Goal: Information Seeking & Learning: Check status

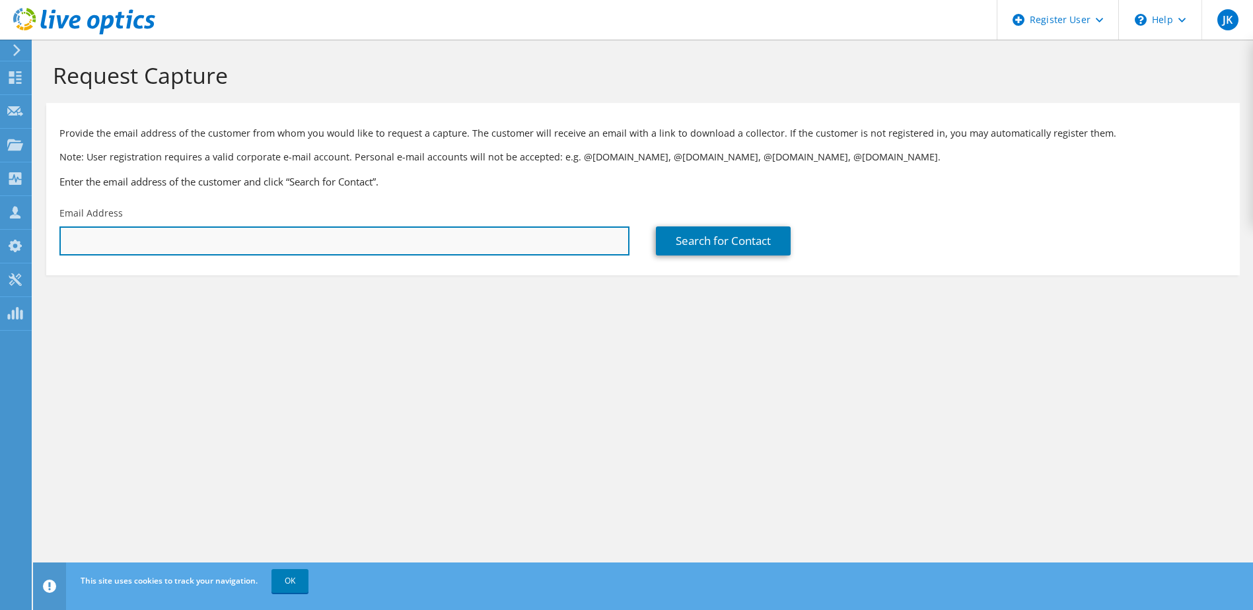
click at [243, 244] on input "text" at bounding box center [344, 241] width 570 height 29
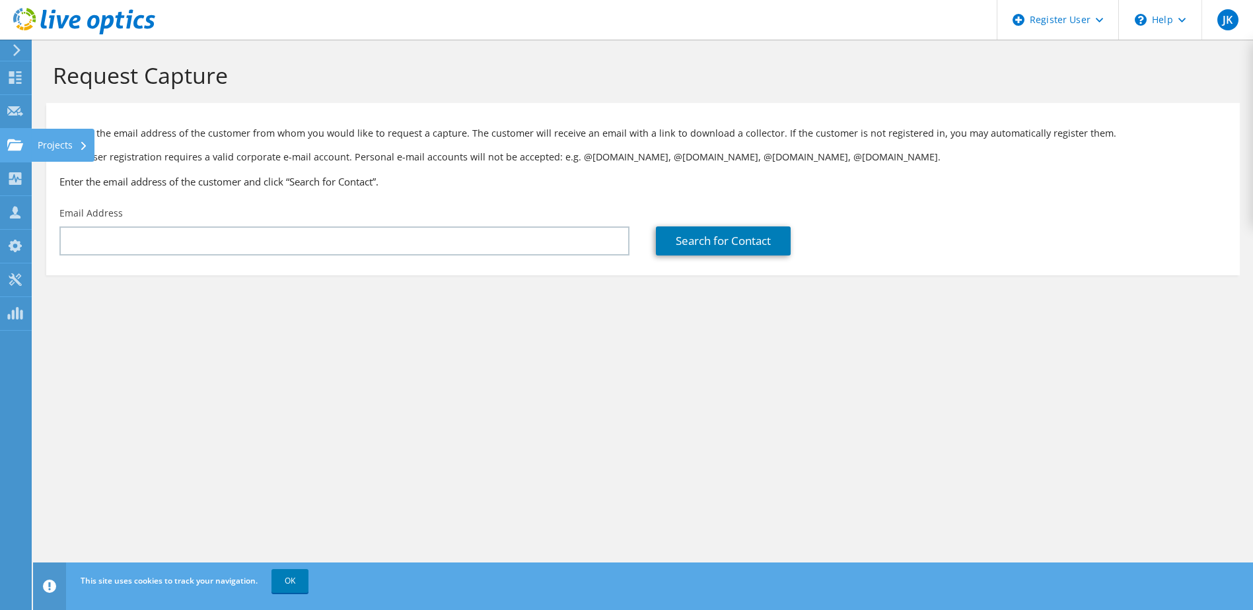
click at [15, 149] on use at bounding box center [15, 144] width 16 height 11
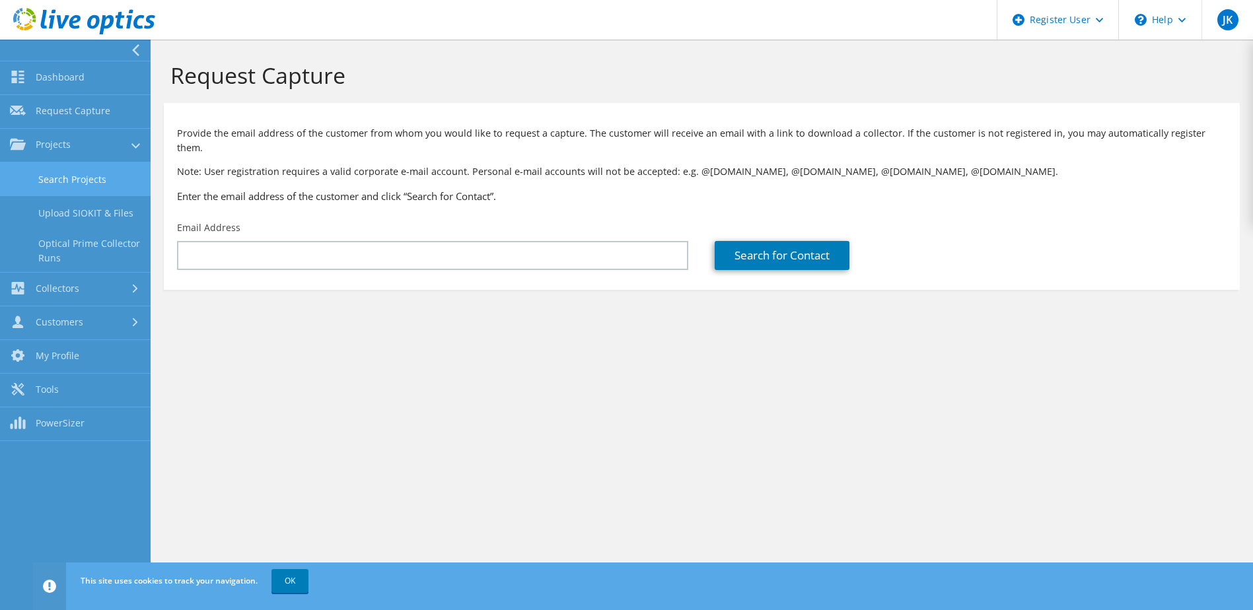
click at [99, 184] on link "Search Projects" at bounding box center [75, 179] width 151 height 34
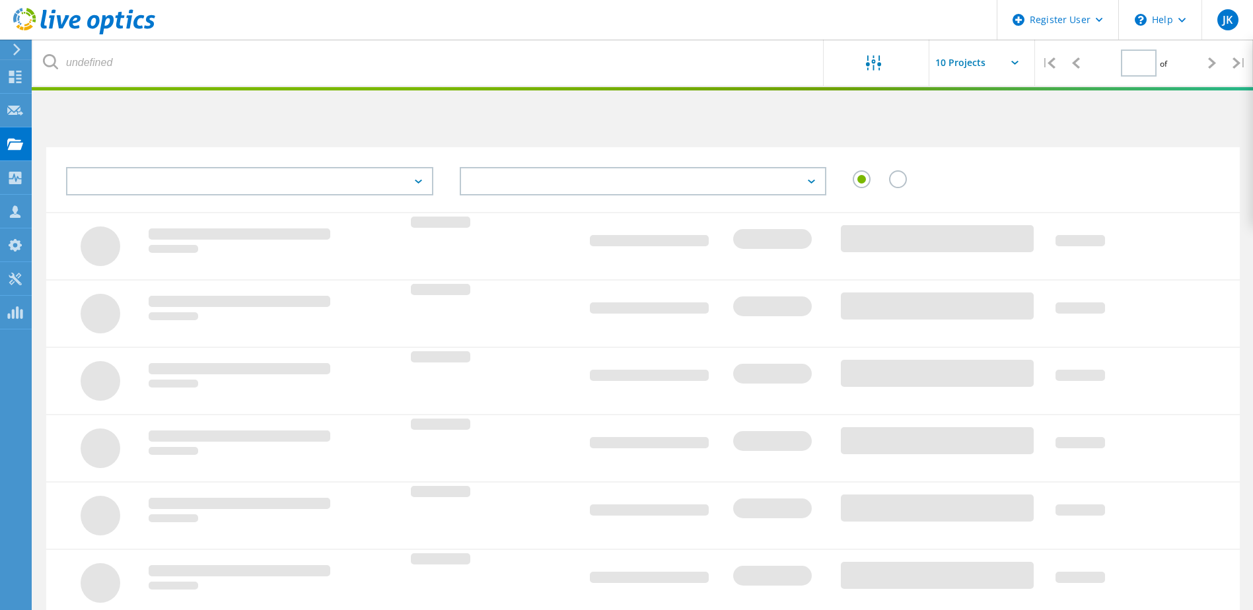
type input "1"
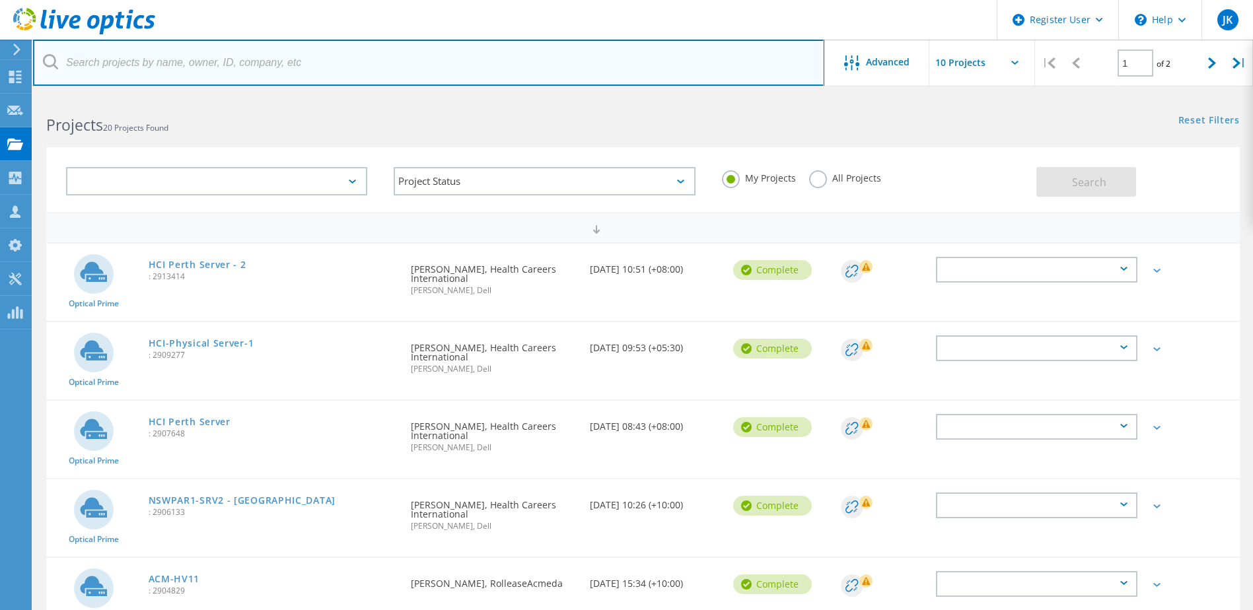
click at [113, 61] on input "text" at bounding box center [428, 63] width 791 height 46
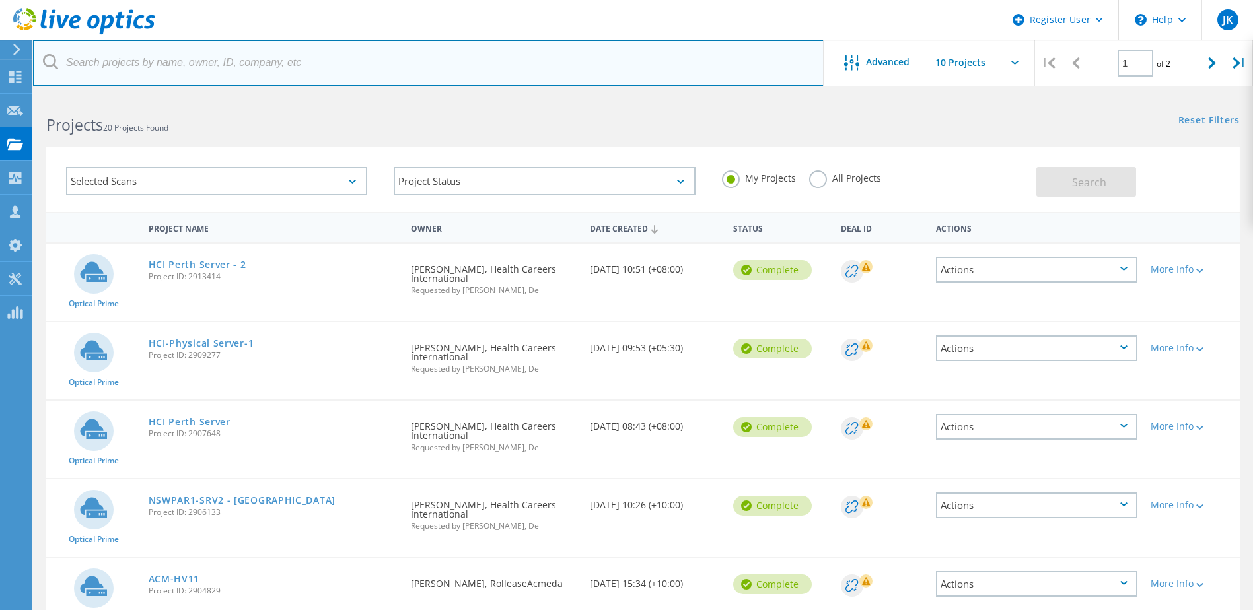
paste input "[PERSON_NAME] <[PERSON_NAME][EMAIL_ADDRESS][PERSON_NAME][DOMAIN_NAME]>"
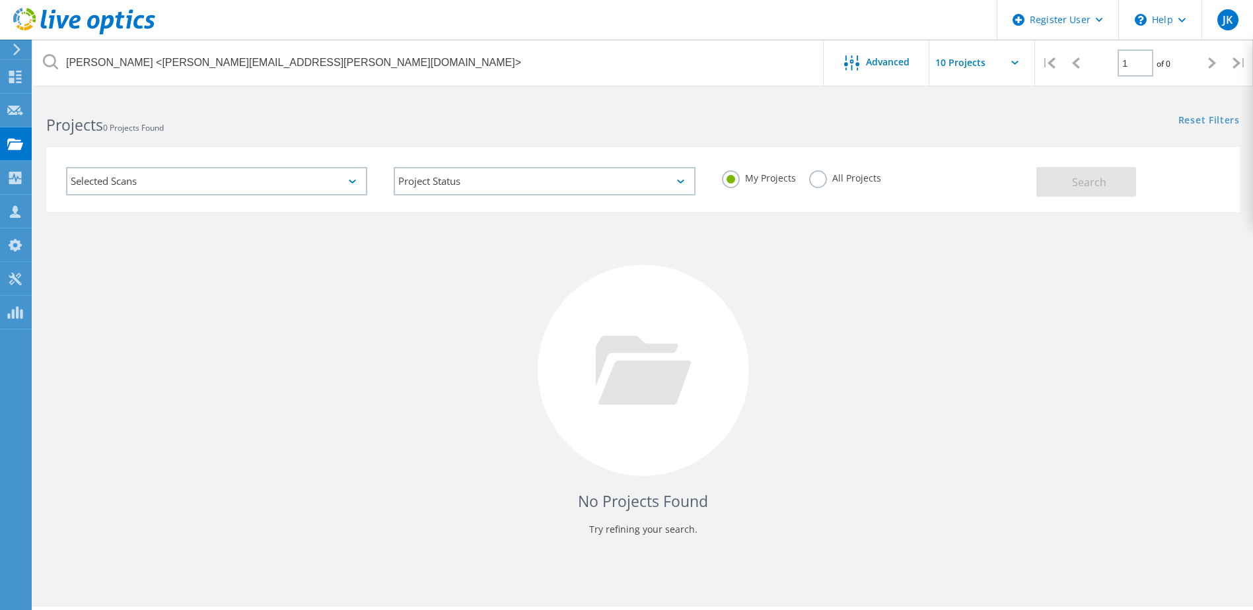
click at [820, 176] on label "All Projects" at bounding box center [845, 176] width 72 height 13
click at [0, 0] on input "All Projects" at bounding box center [0, 0] width 0 height 0
click at [1124, 184] on button "Search" at bounding box center [1086, 182] width 100 height 30
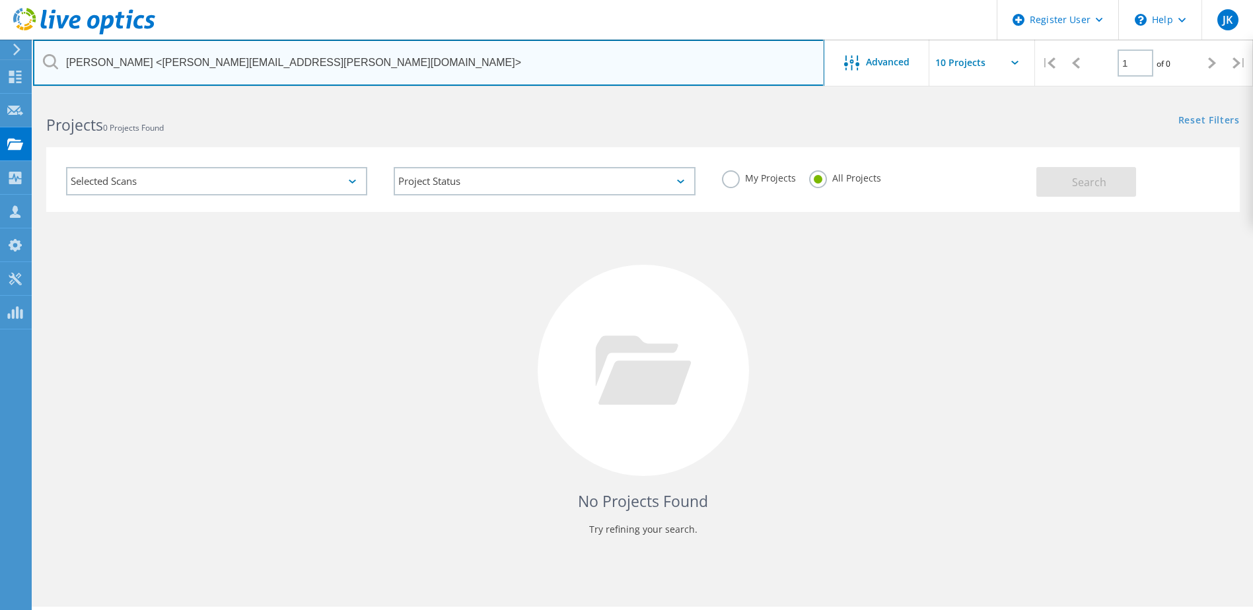
click at [135, 64] on input "[PERSON_NAME] <[PERSON_NAME][EMAIL_ADDRESS][PERSON_NAME][DOMAIN_NAME]>" at bounding box center [428, 63] width 791 height 46
drag, startPoint x: 137, startPoint y: 59, endPoint x: 52, endPoint y: 63, distance: 84.6
click at [52, 63] on div "[PERSON_NAME] <[PERSON_NAME][EMAIL_ADDRESS][PERSON_NAME][DOMAIN_NAME]>" at bounding box center [428, 63] width 791 height 46
click at [242, 67] on input "[PERSON_NAME][EMAIL_ADDRESS][PERSON_NAME][DOMAIN_NAME]>" at bounding box center [428, 63] width 791 height 46
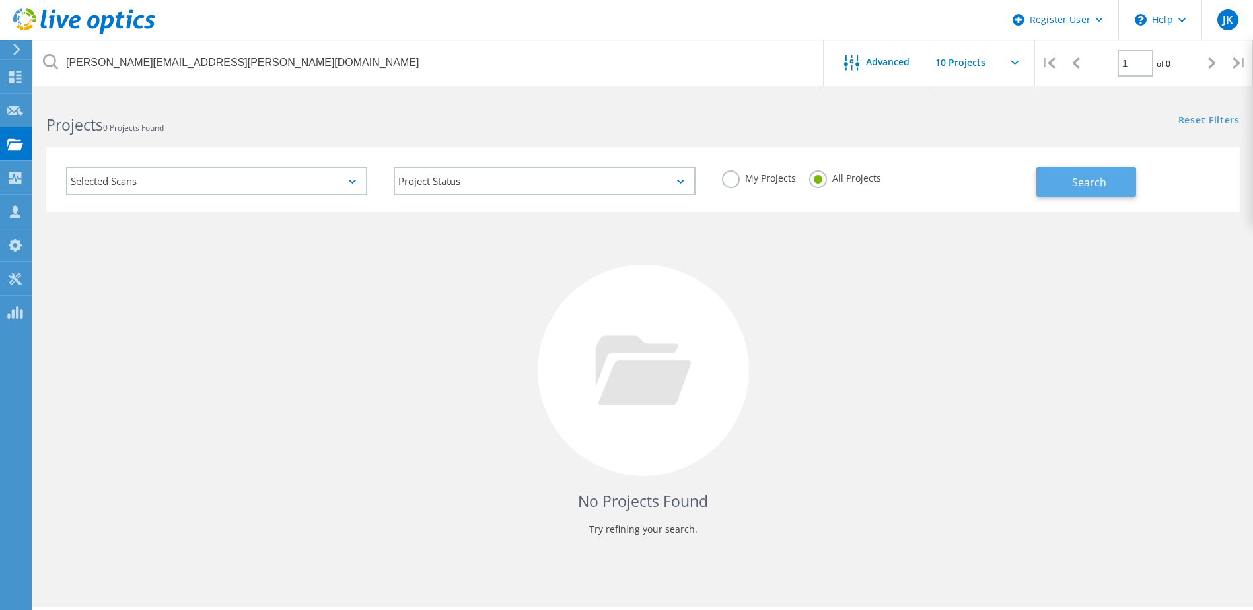
click at [1115, 188] on button "Search" at bounding box center [1086, 182] width 100 height 30
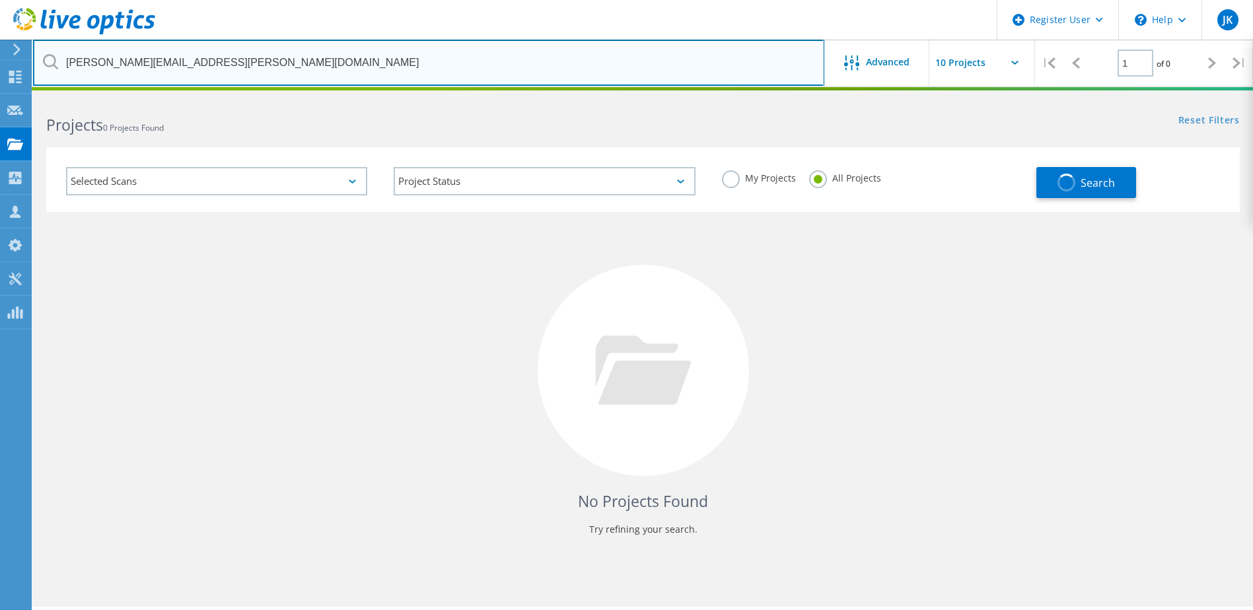
drag, startPoint x: 272, startPoint y: 60, endPoint x: -71, endPoint y: 38, distance: 343.5
click at [0, 38] on html "Register User \n Help Explore Helpful Articles Contact Support JK Dell User [PE…" at bounding box center [626, 323] width 1253 height 647
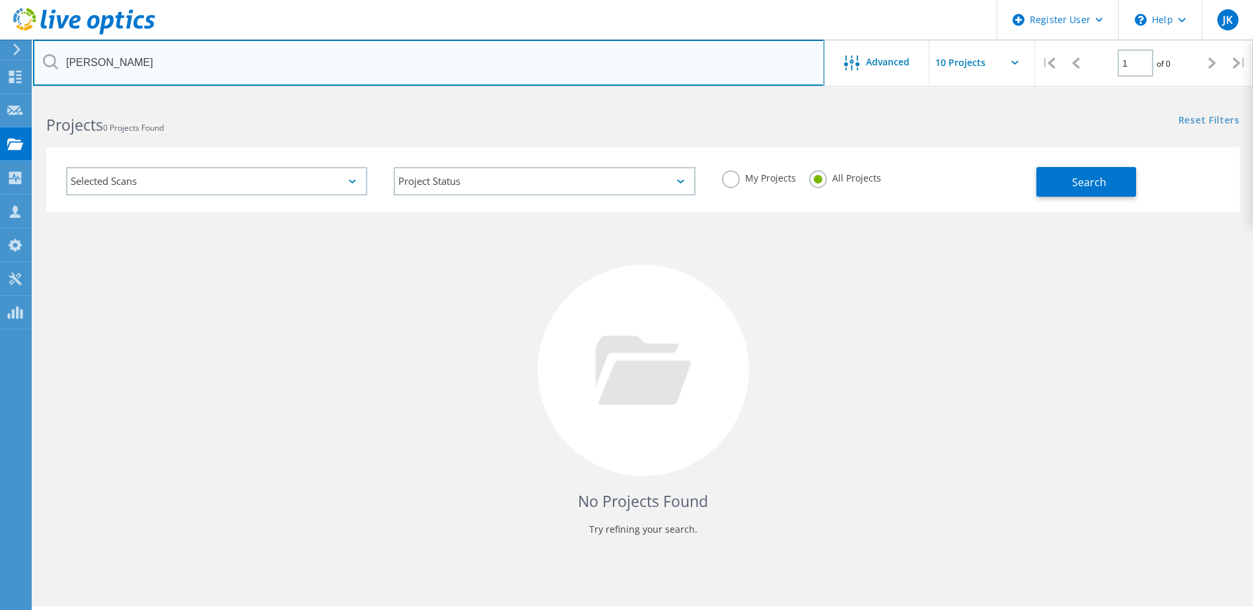
type input "[PERSON_NAME]"
